Goal: Information Seeking & Learning: Find specific fact

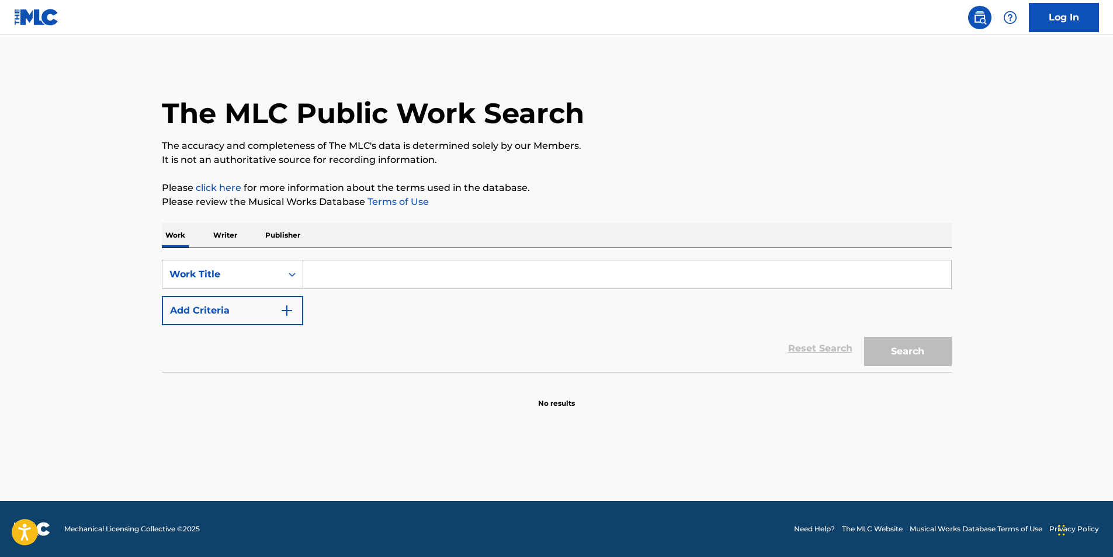
click at [404, 269] on input "Search Form" at bounding box center [627, 275] width 648 height 28
type input "dream too real to hold"
click at [909, 348] on button "Search" at bounding box center [908, 351] width 88 height 29
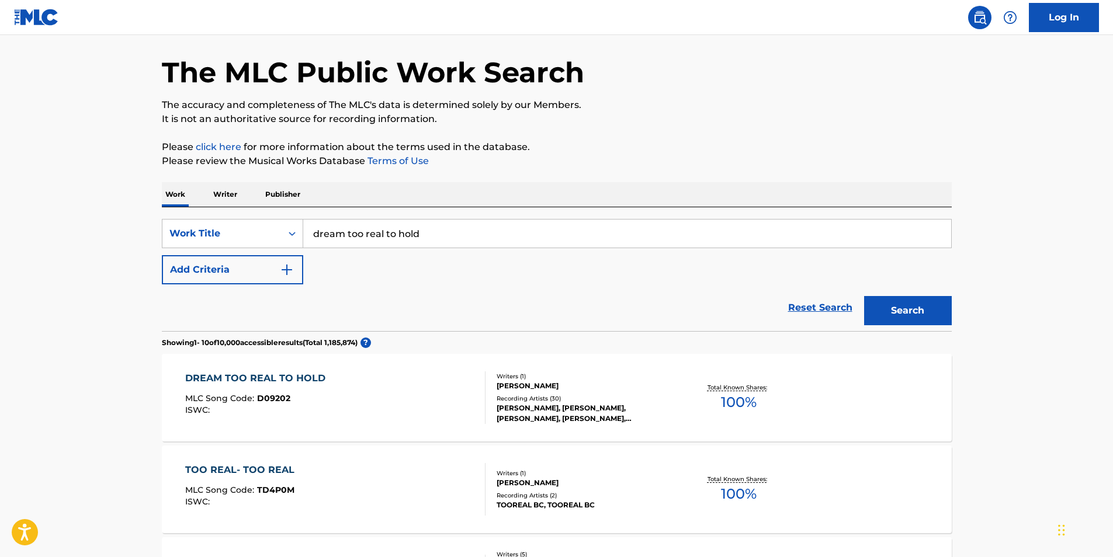
scroll to position [117, 0]
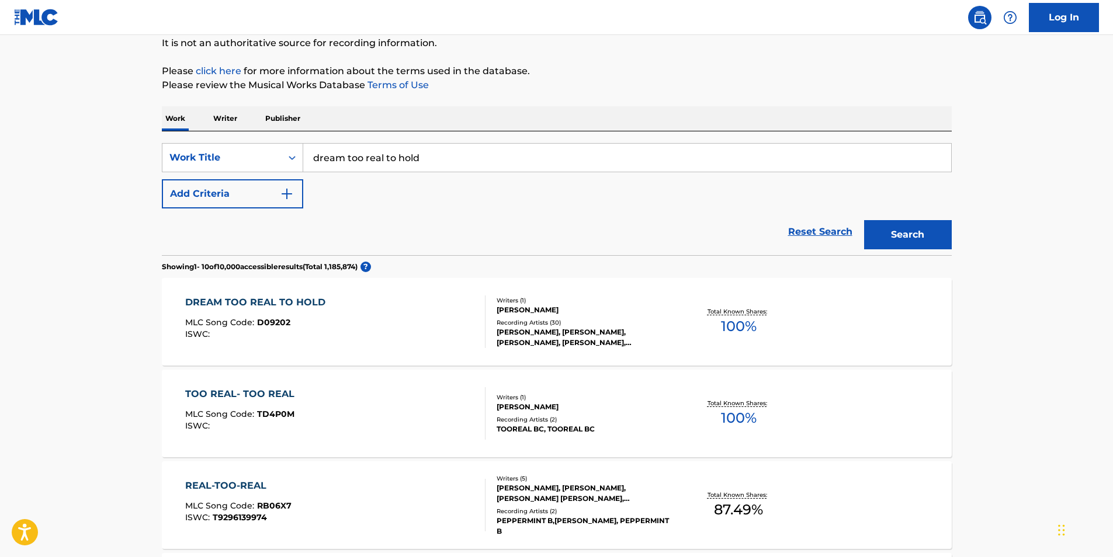
click at [306, 303] on div "DREAM TOO REAL TO HOLD" at bounding box center [258, 303] width 146 height 14
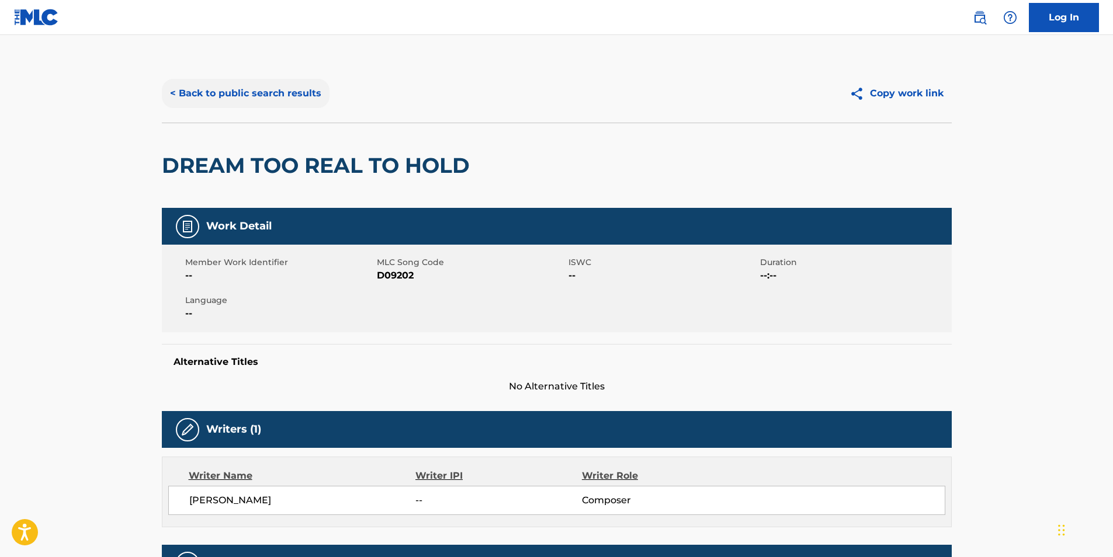
click at [274, 96] on button "< Back to public search results" at bounding box center [246, 93] width 168 height 29
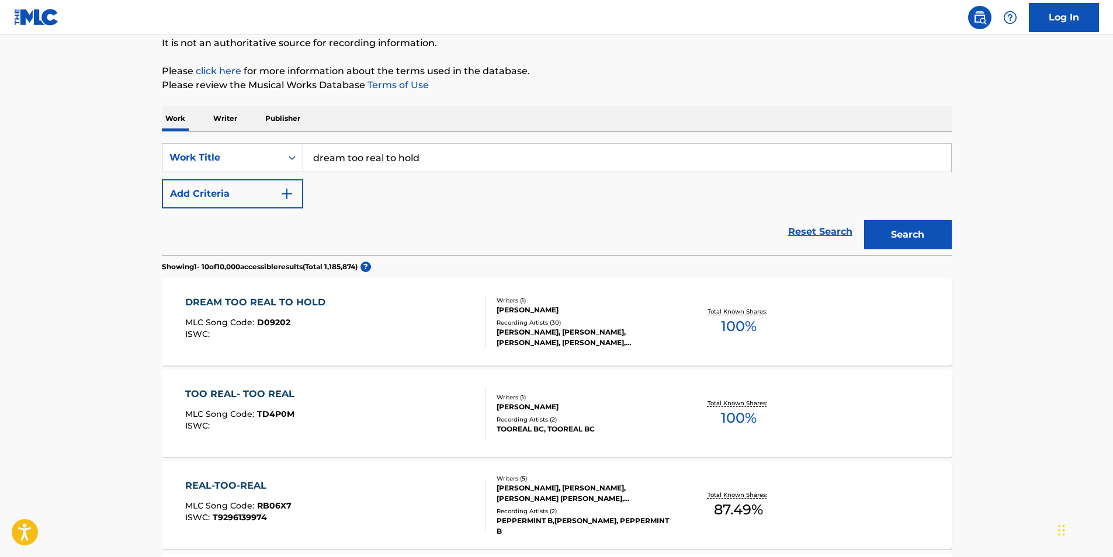
drag, startPoint x: 427, startPoint y: 157, endPoint x: 253, endPoint y: 140, distance: 174.9
click at [253, 140] on div "SearchWithCriteria4792caed-2546-4aa1-8c93-7a42ab533826 Work Title dream too rea…" at bounding box center [557, 193] width 790 height 124
type input "knock knock"
click at [268, 190] on button "Add Criteria" at bounding box center [232, 193] width 141 height 29
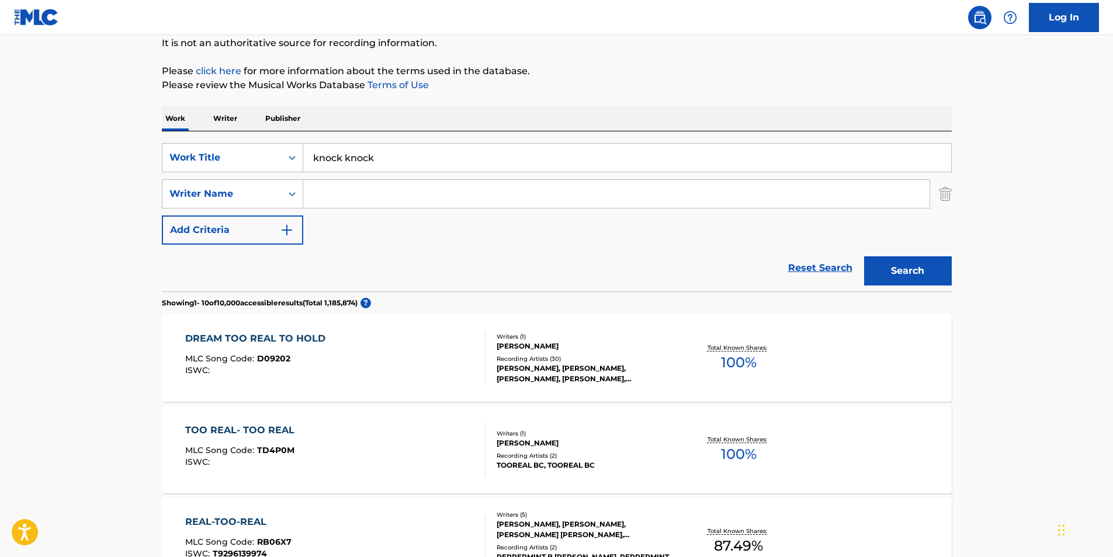
click at [366, 193] on input "Search Form" at bounding box center [616, 194] width 626 height 28
type input "[PERSON_NAME]"
click at [864, 256] on button "Search" at bounding box center [908, 270] width 88 height 29
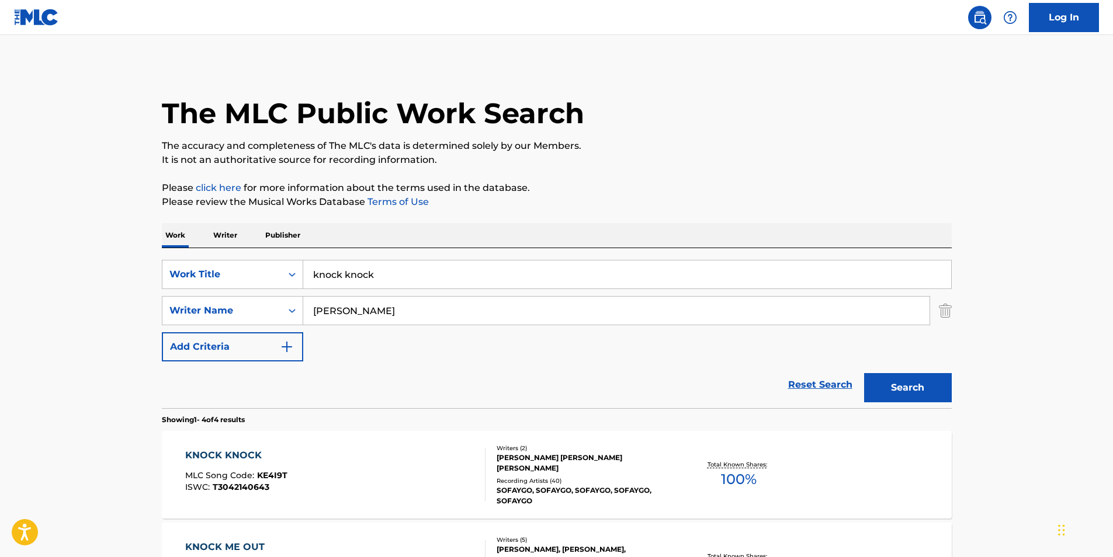
click at [238, 459] on div "KNOCK KNOCK" at bounding box center [236, 456] width 102 height 14
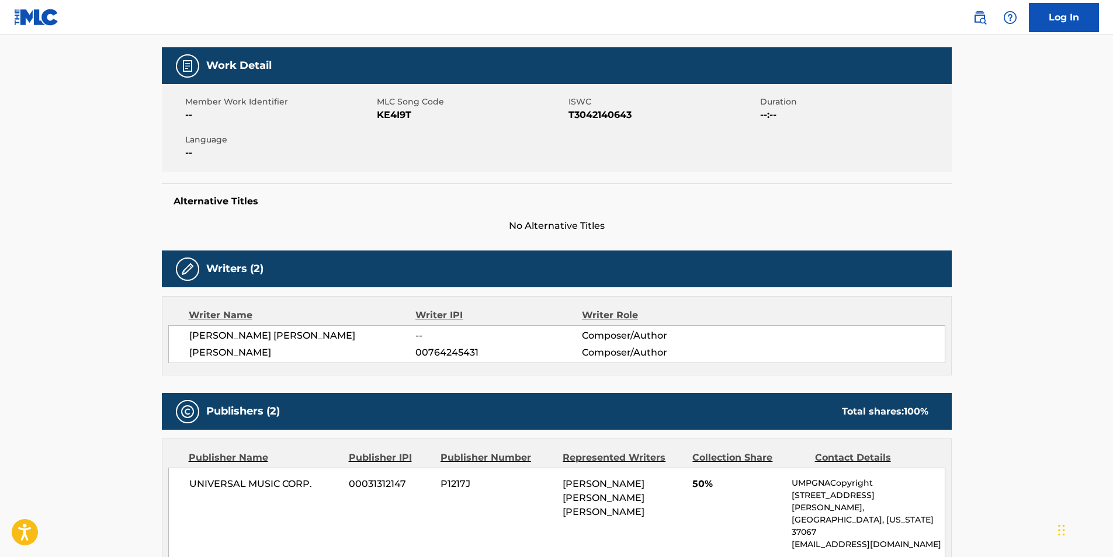
scroll to position [394, 0]
